Goal: Information Seeking & Learning: Find specific page/section

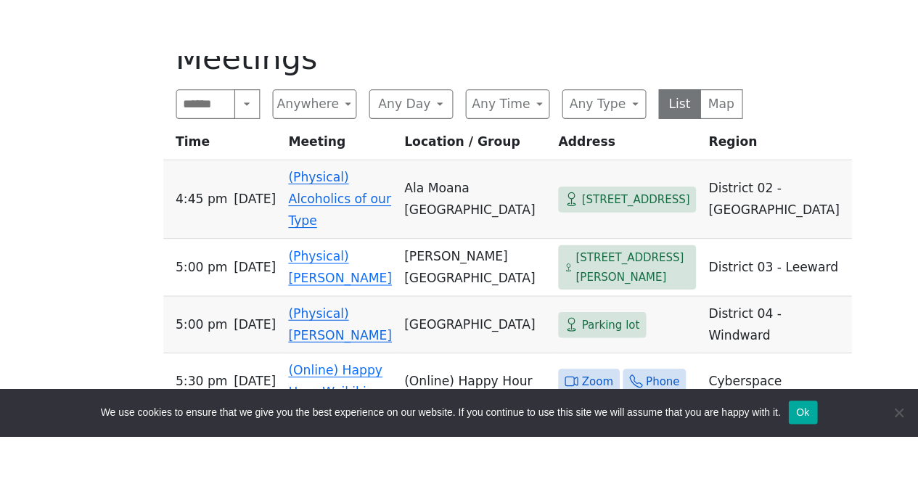
scroll to position [763, 0]
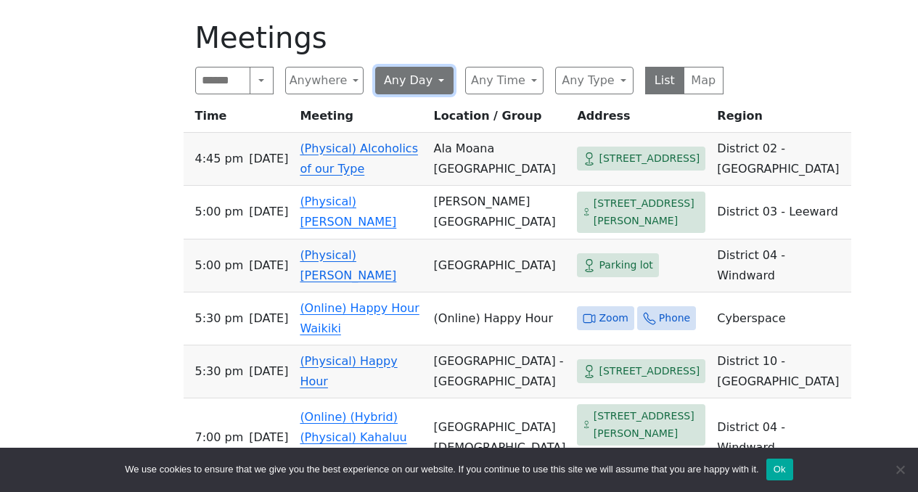
click at [438, 67] on button "Any Day" at bounding box center [414, 81] width 78 height 28
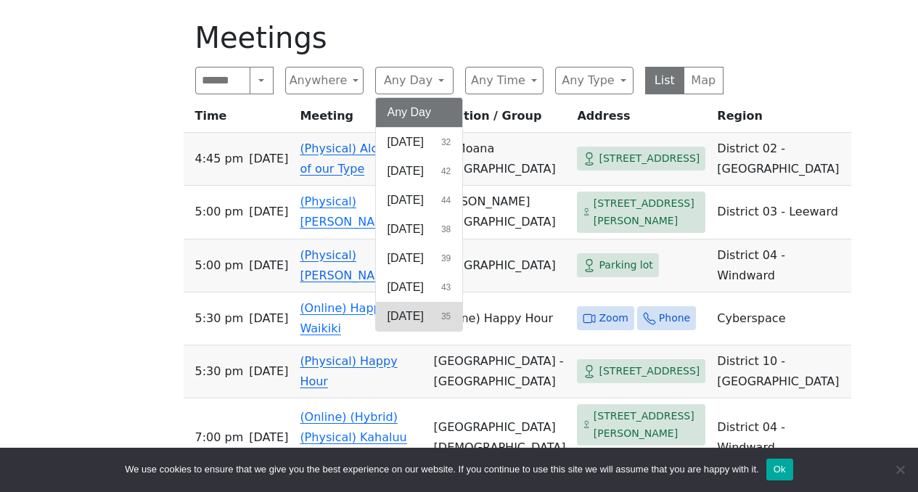
click at [424, 308] on span "[DATE]" at bounding box center [405, 316] width 36 height 17
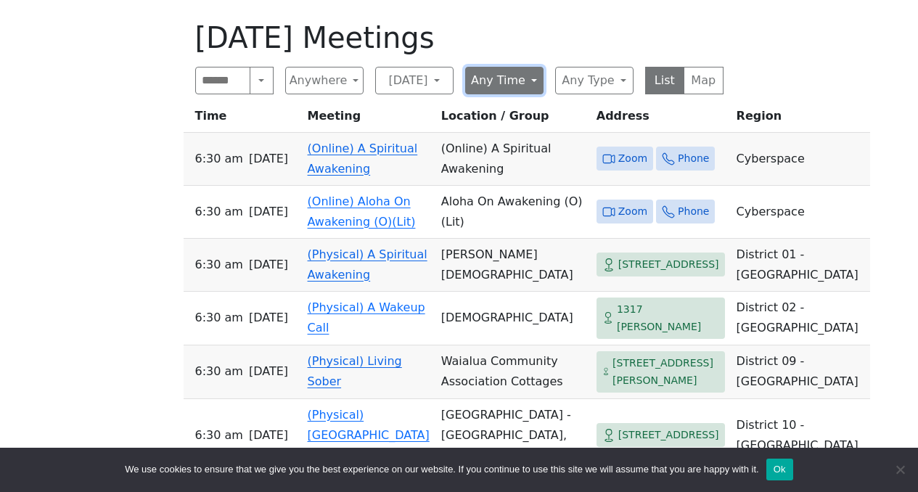
click at [528, 67] on button "Any Time" at bounding box center [504, 81] width 78 height 28
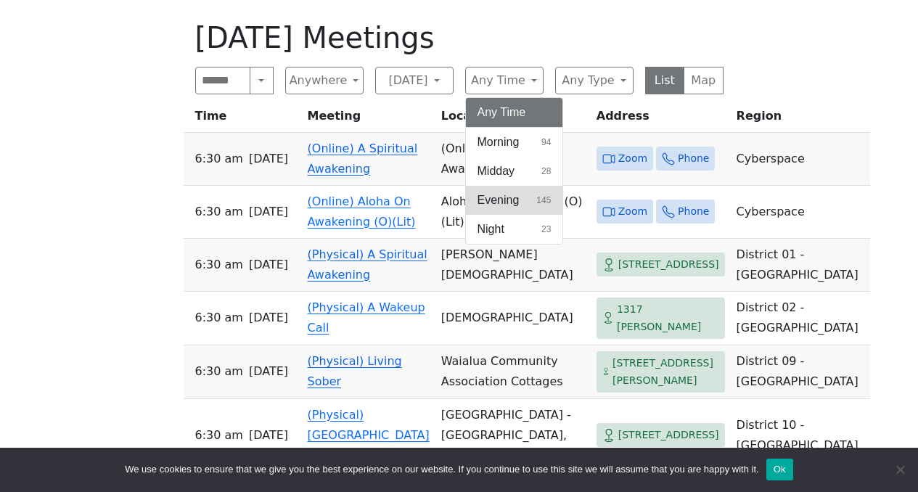
click at [510, 192] on span "Evening" at bounding box center [498, 200] width 42 height 17
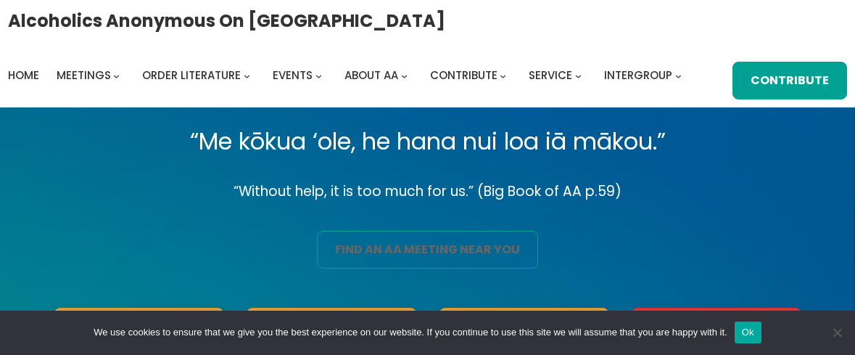
click at [487, 253] on link "find an aa meeting near you" at bounding box center [427, 250] width 221 height 38
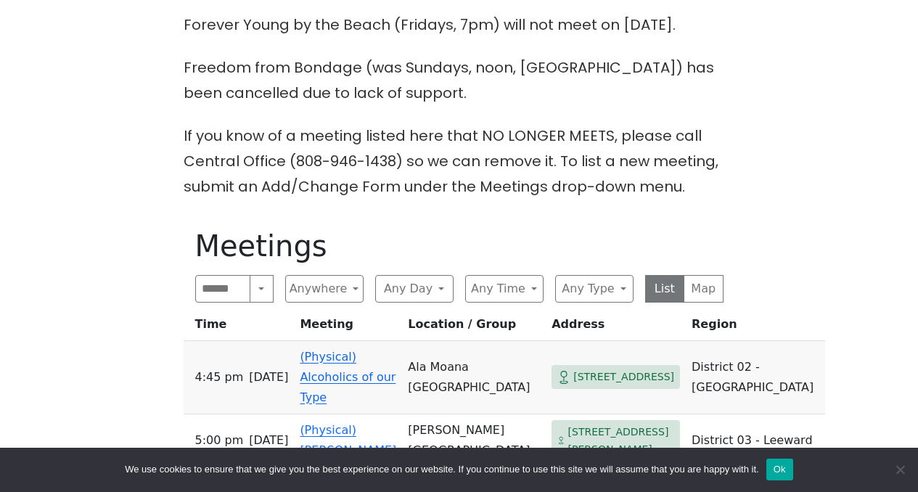
scroll to position [628, 0]
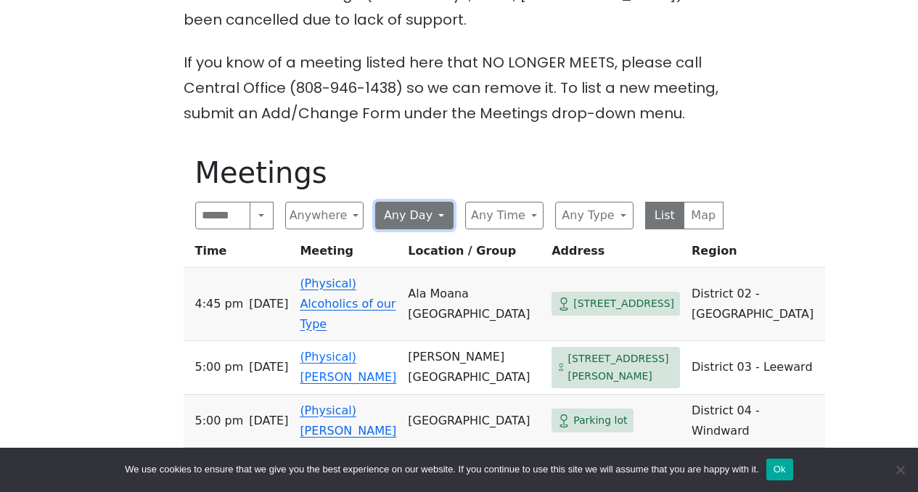
click at [434, 202] on button "Any Day" at bounding box center [414, 216] width 78 height 28
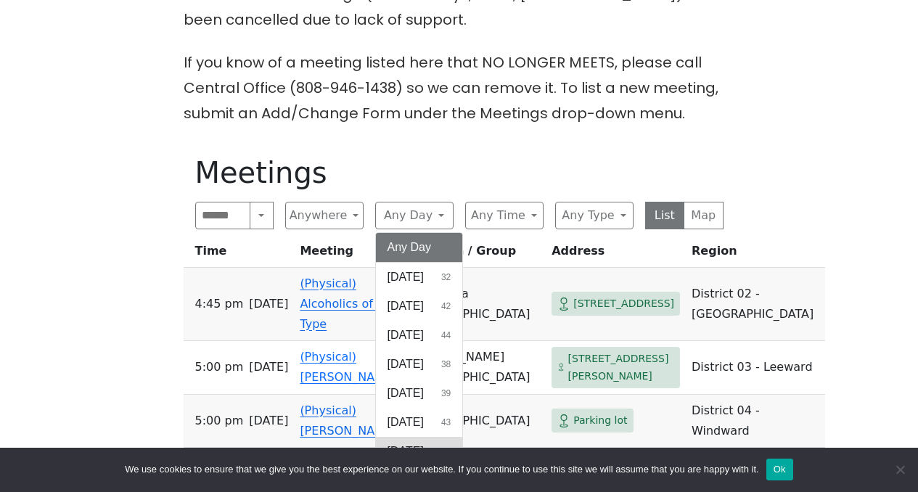
click at [424, 354] on span "[DATE]" at bounding box center [405, 451] width 36 height 17
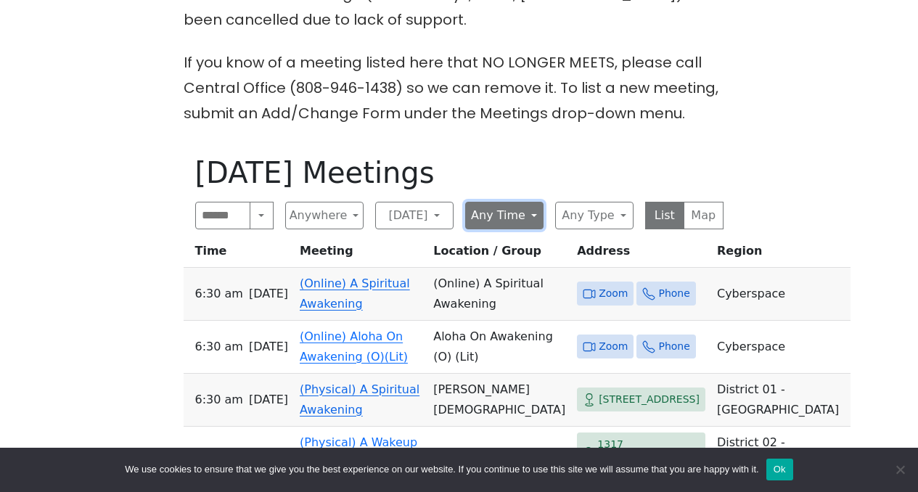
click at [530, 202] on button "Any Time" at bounding box center [504, 216] width 78 height 28
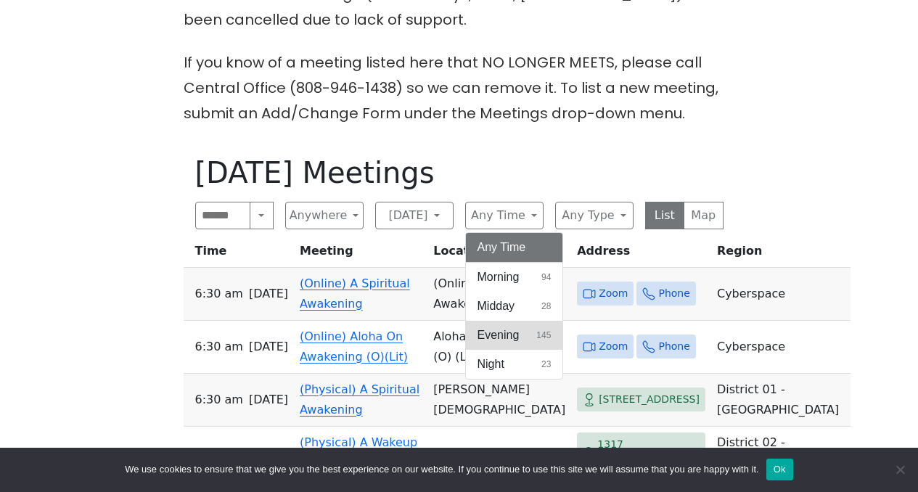
click at [509, 327] on span "Evening" at bounding box center [498, 335] width 42 height 17
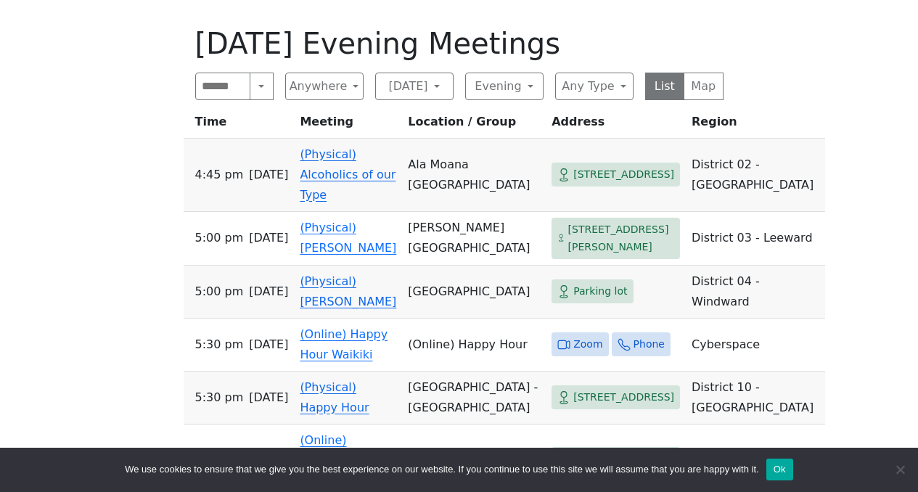
scroll to position [734, 0]
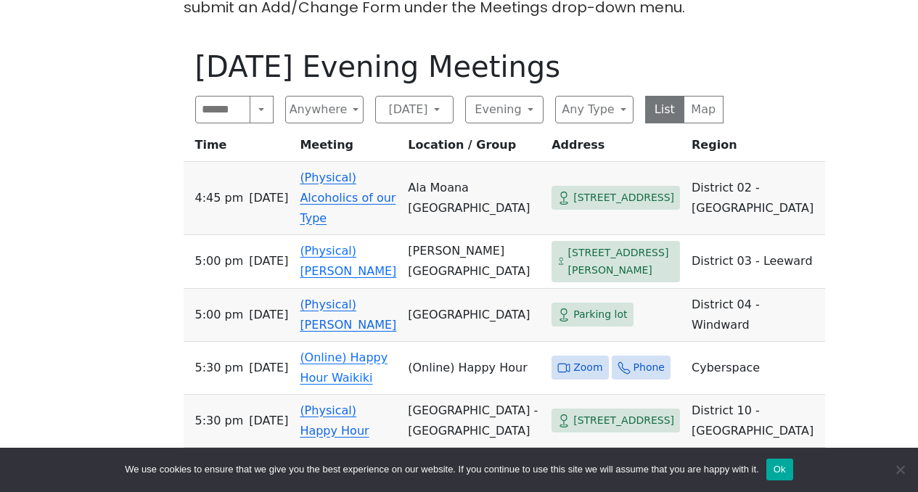
click at [345, 176] on link "(Physical) Alcoholics of our Type" at bounding box center [348, 198] width 96 height 54
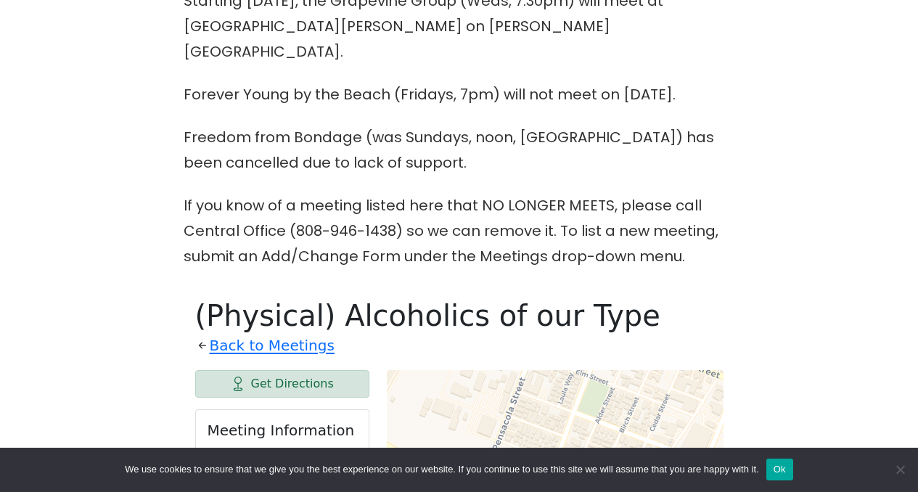
scroll to position [486, 0]
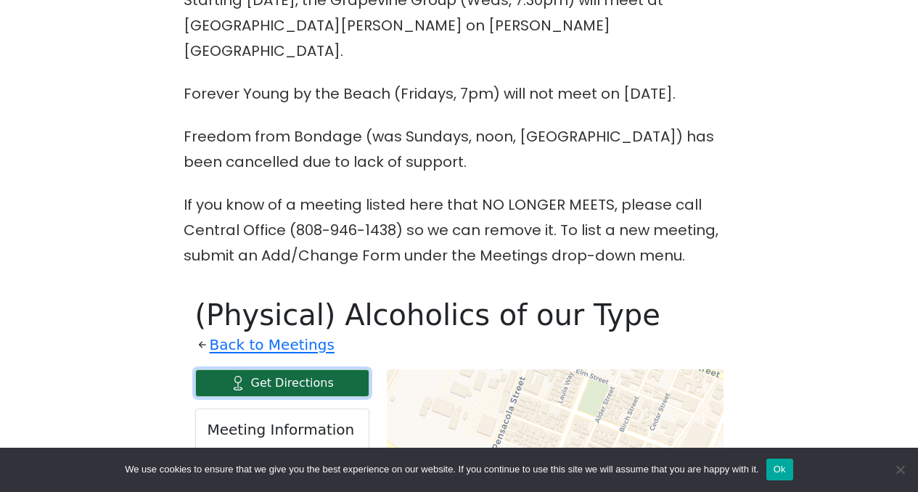
click at [316, 354] on link "Get Directions" at bounding box center [282, 383] width 174 height 28
